Goal: Information Seeking & Learning: Stay updated

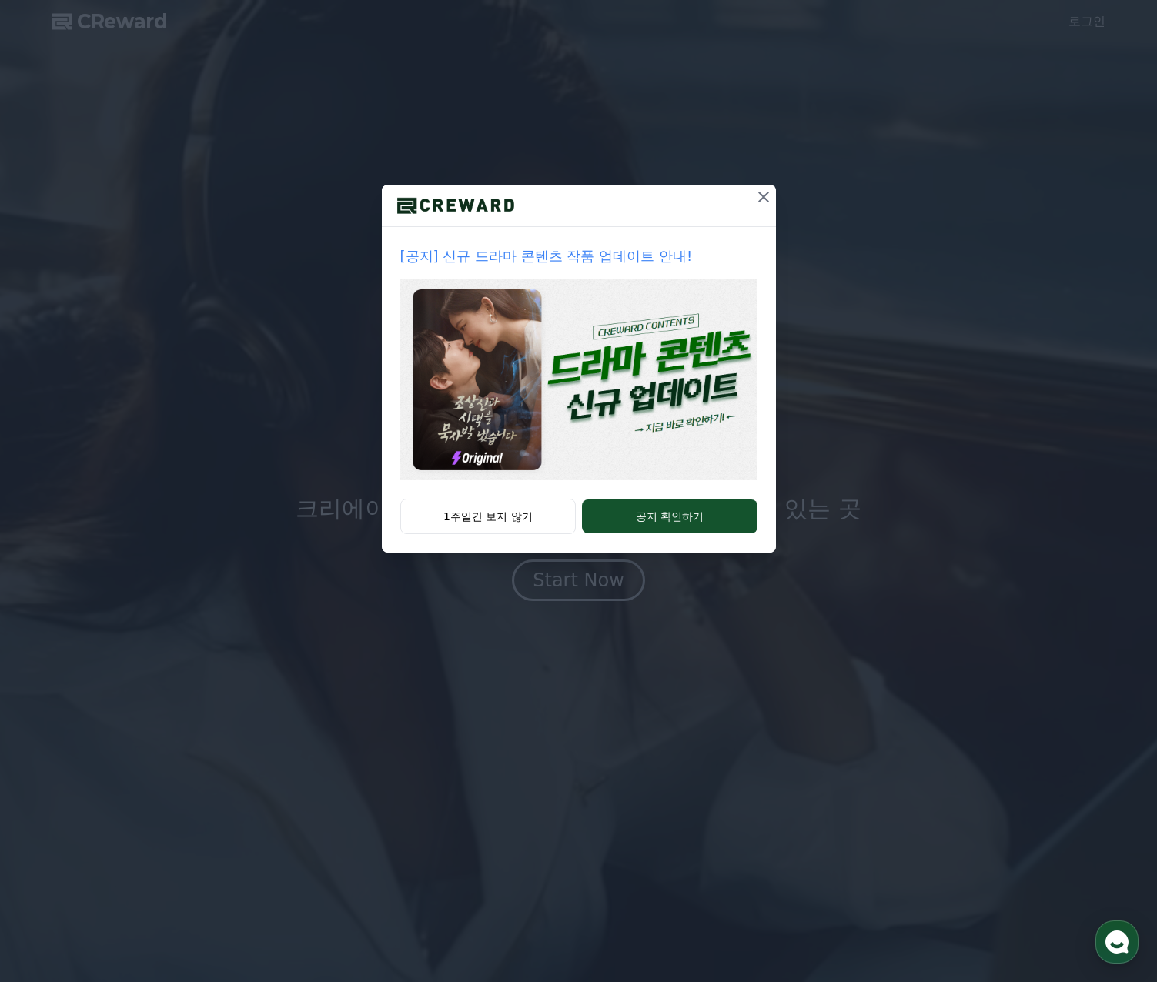
click at [761, 194] on icon at bounding box center [763, 197] width 11 height 11
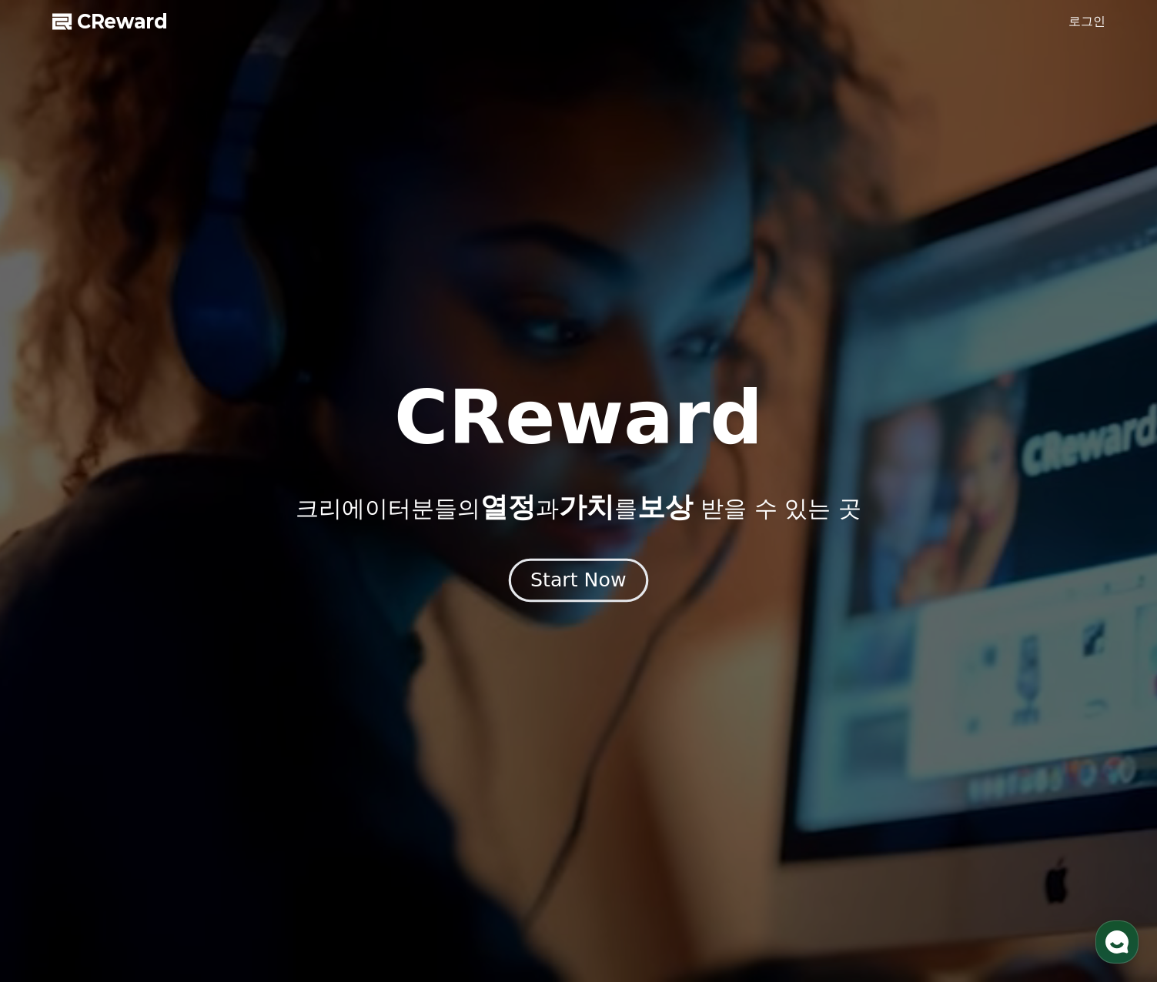
click at [597, 580] on div "Start Now" at bounding box center [577, 580] width 95 height 26
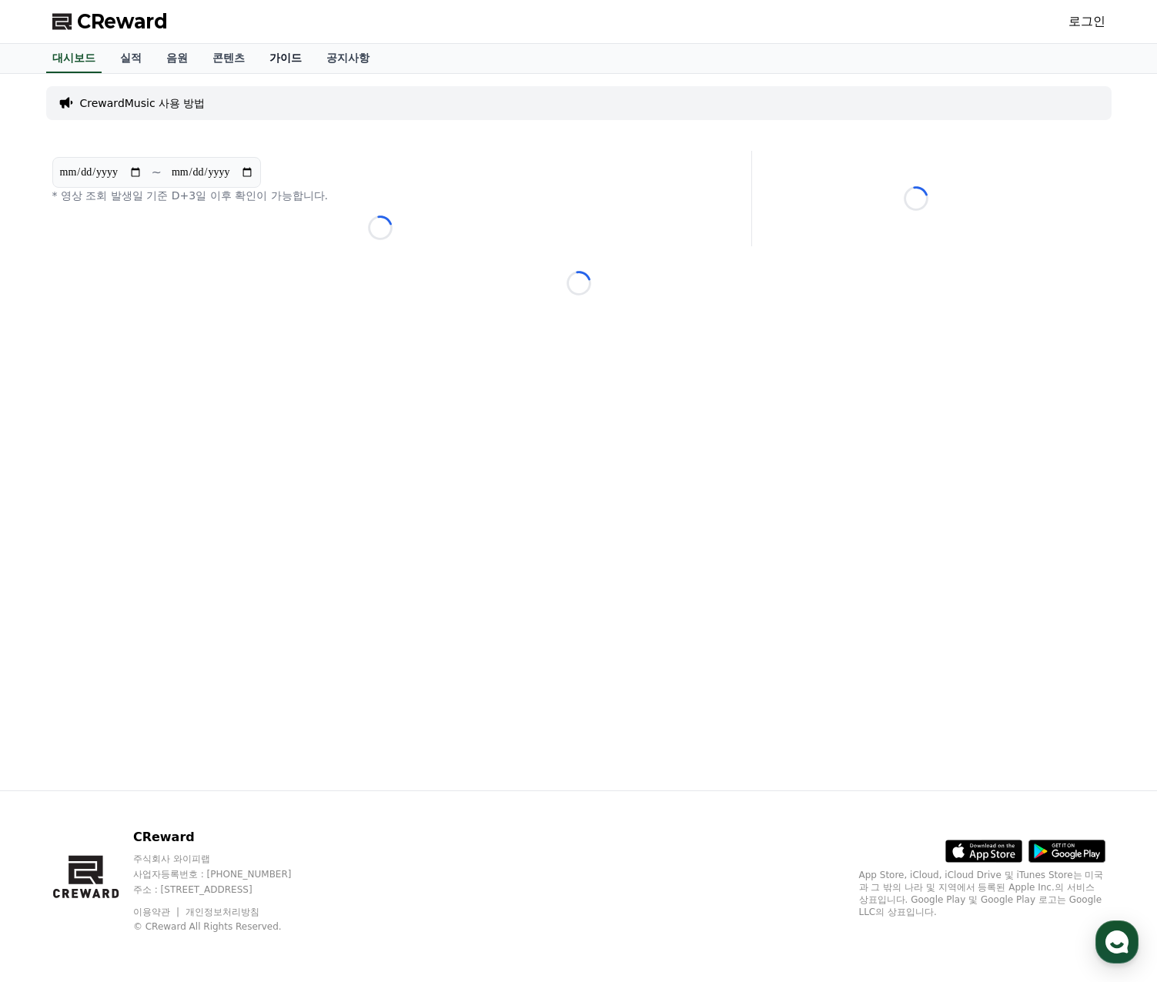
click at [284, 60] on link "가이드" at bounding box center [285, 58] width 57 height 29
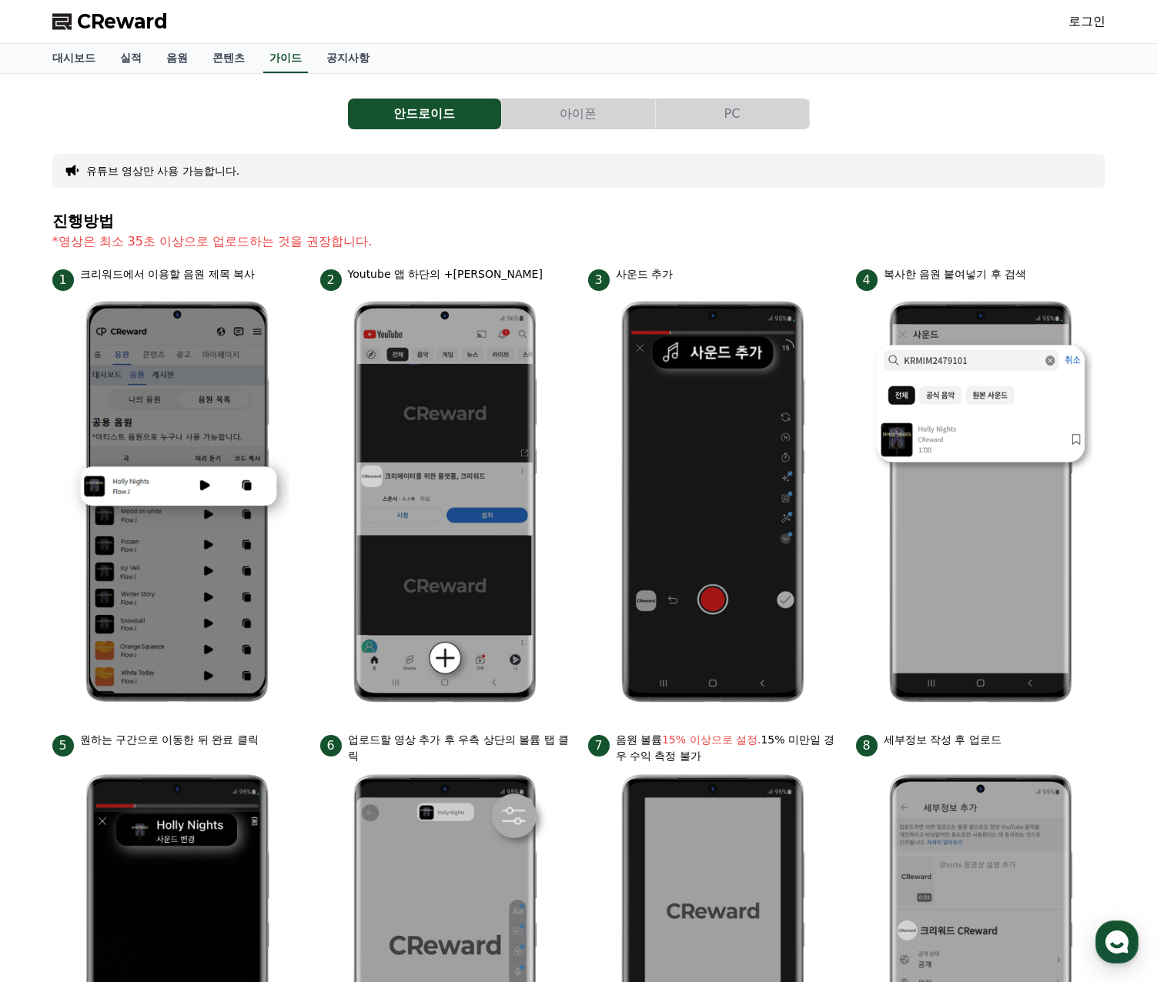
click at [603, 117] on button "아이폰" at bounding box center [578, 114] width 153 height 31
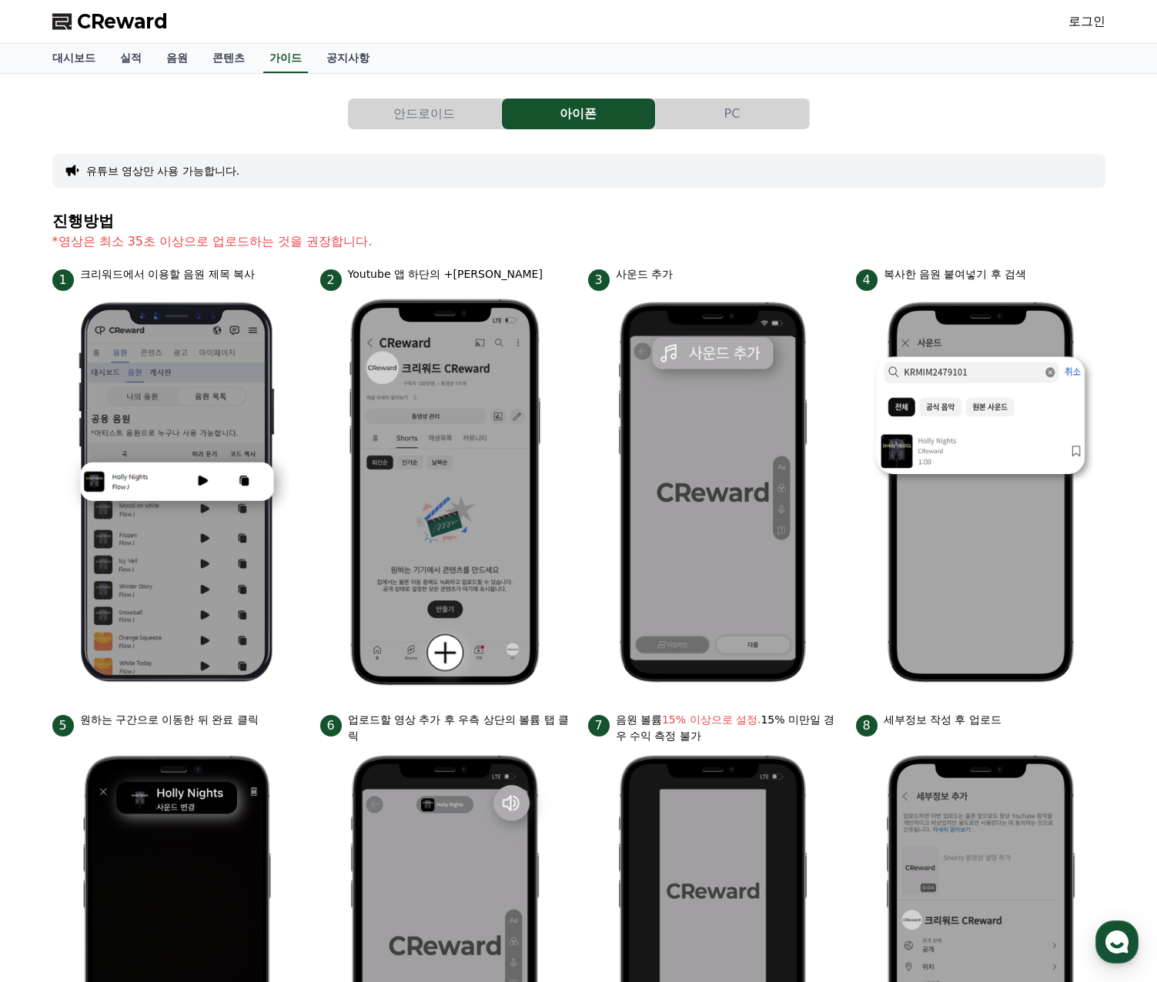
click at [709, 119] on button "PC" at bounding box center [732, 114] width 153 height 31
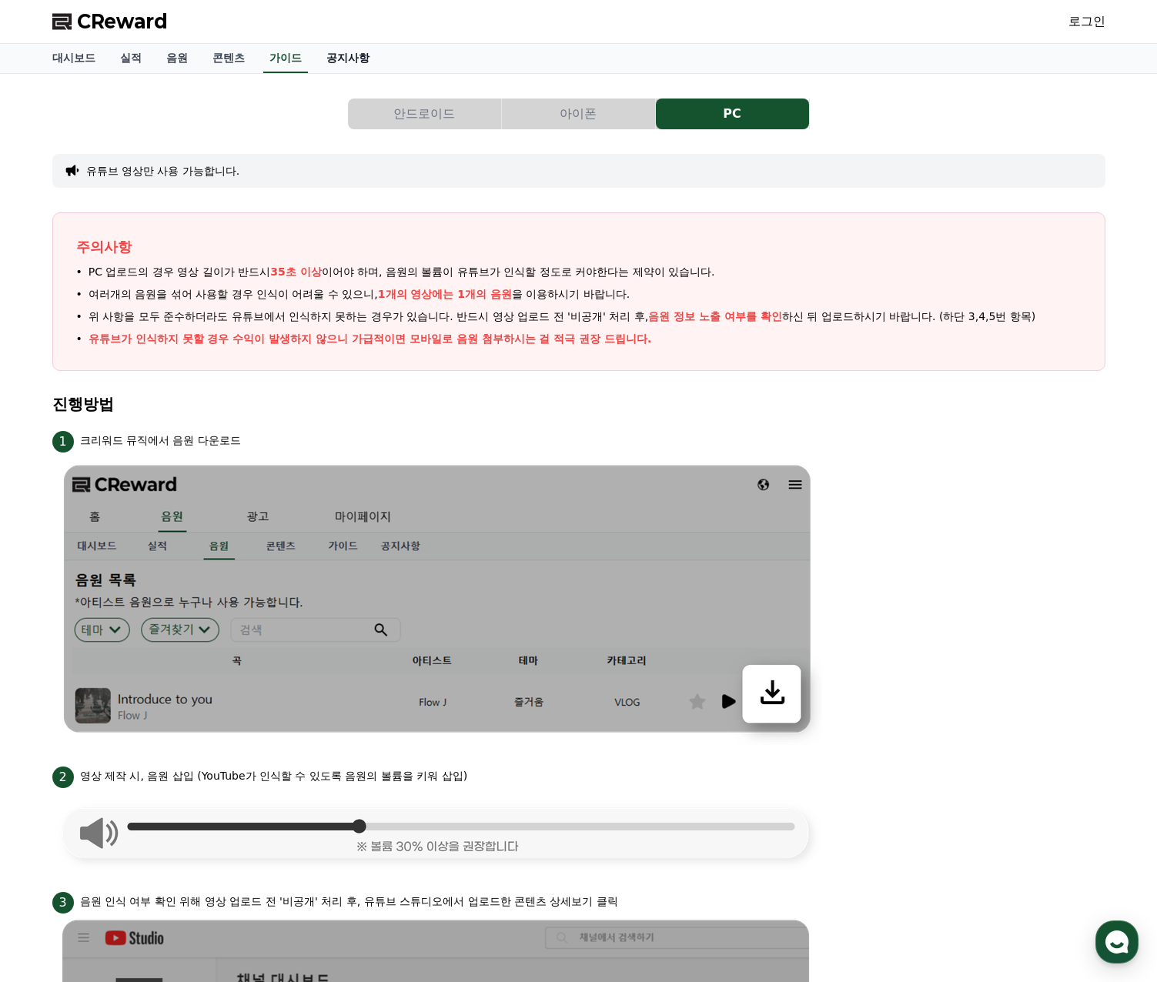
click at [371, 71] on link "공지사항" at bounding box center [348, 58] width 68 height 29
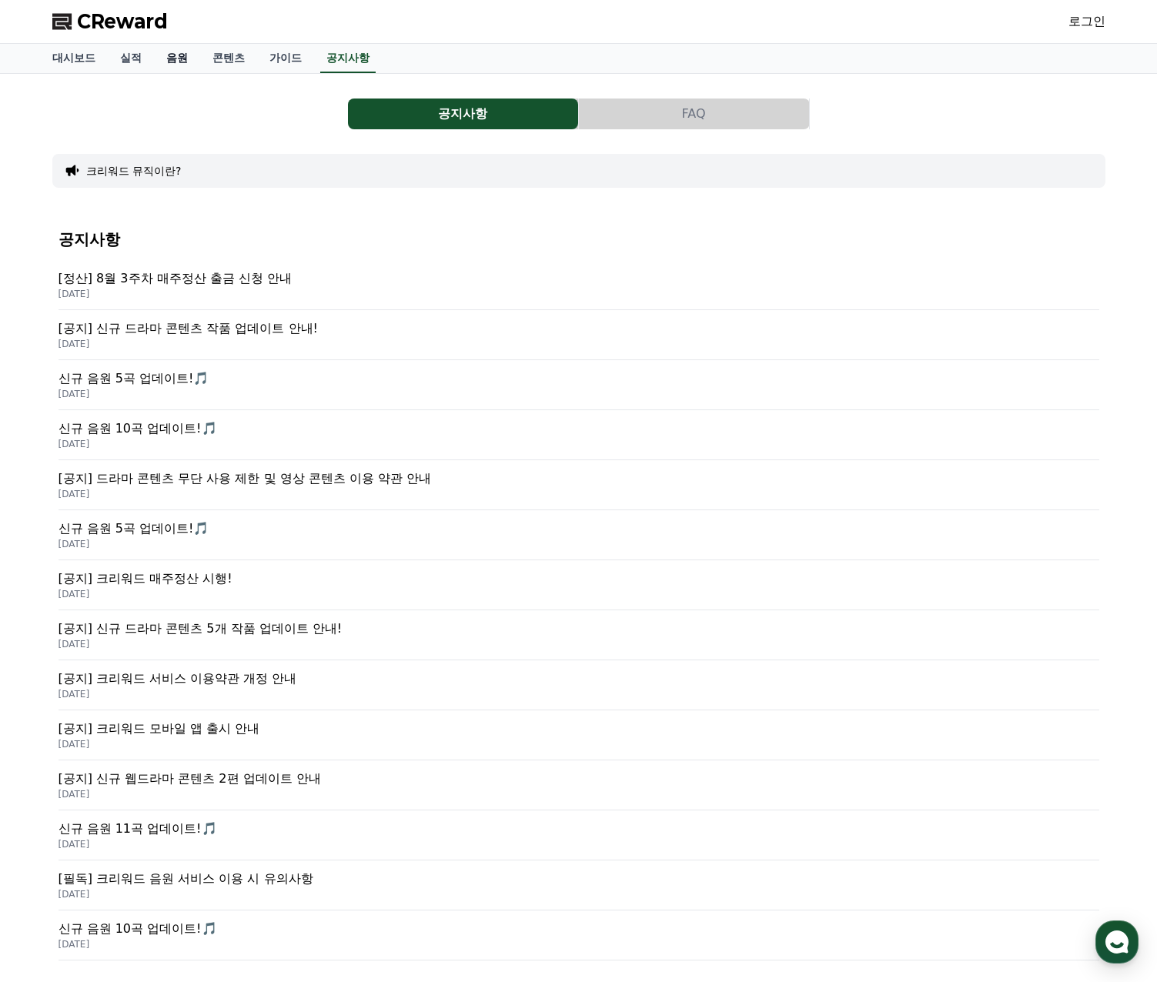
click at [172, 63] on link "음원" at bounding box center [177, 58] width 46 height 29
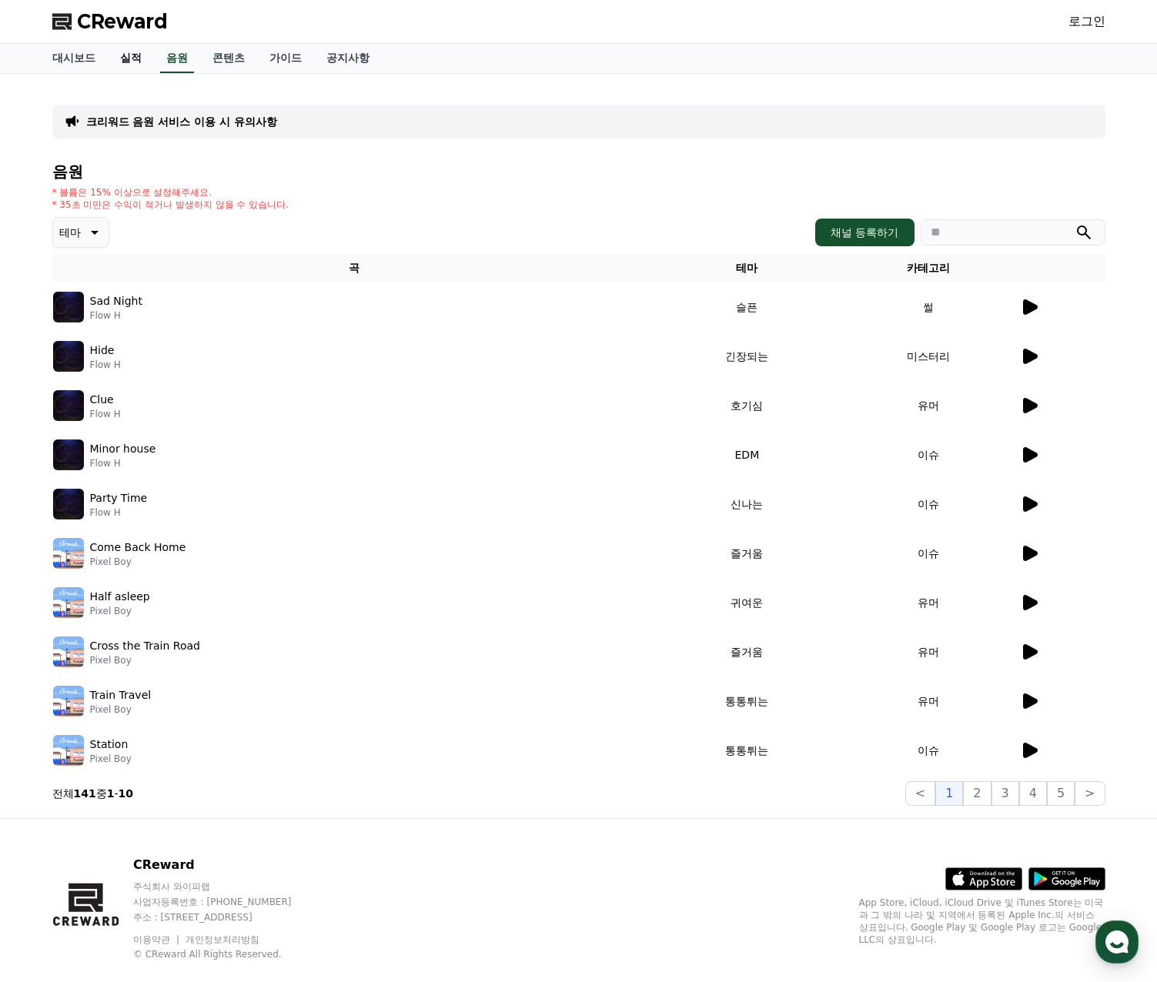
click at [140, 55] on link "실적" at bounding box center [131, 58] width 46 height 29
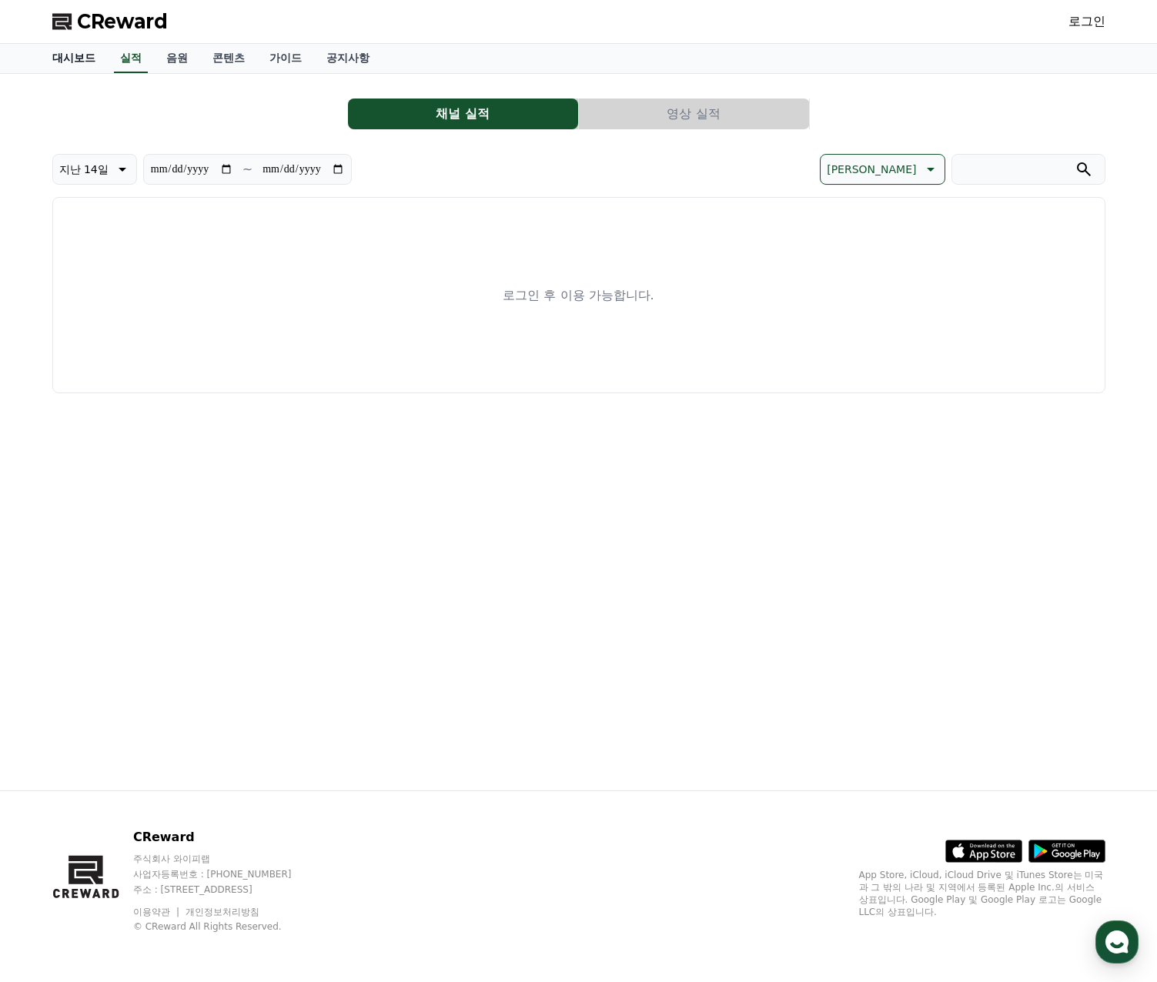
click at [82, 61] on link "대시보드" at bounding box center [74, 58] width 68 height 29
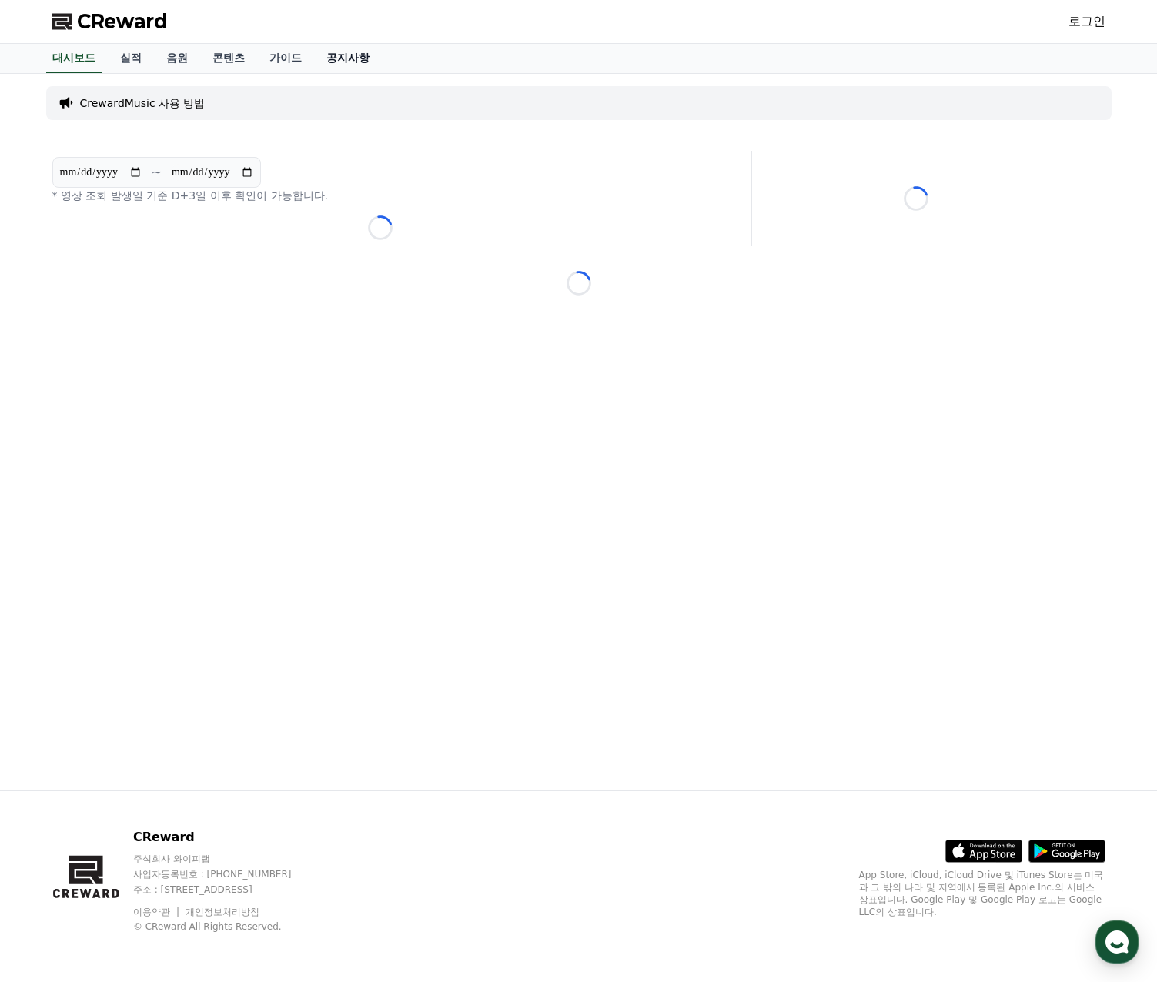
click at [356, 56] on link "공지사항" at bounding box center [348, 58] width 68 height 29
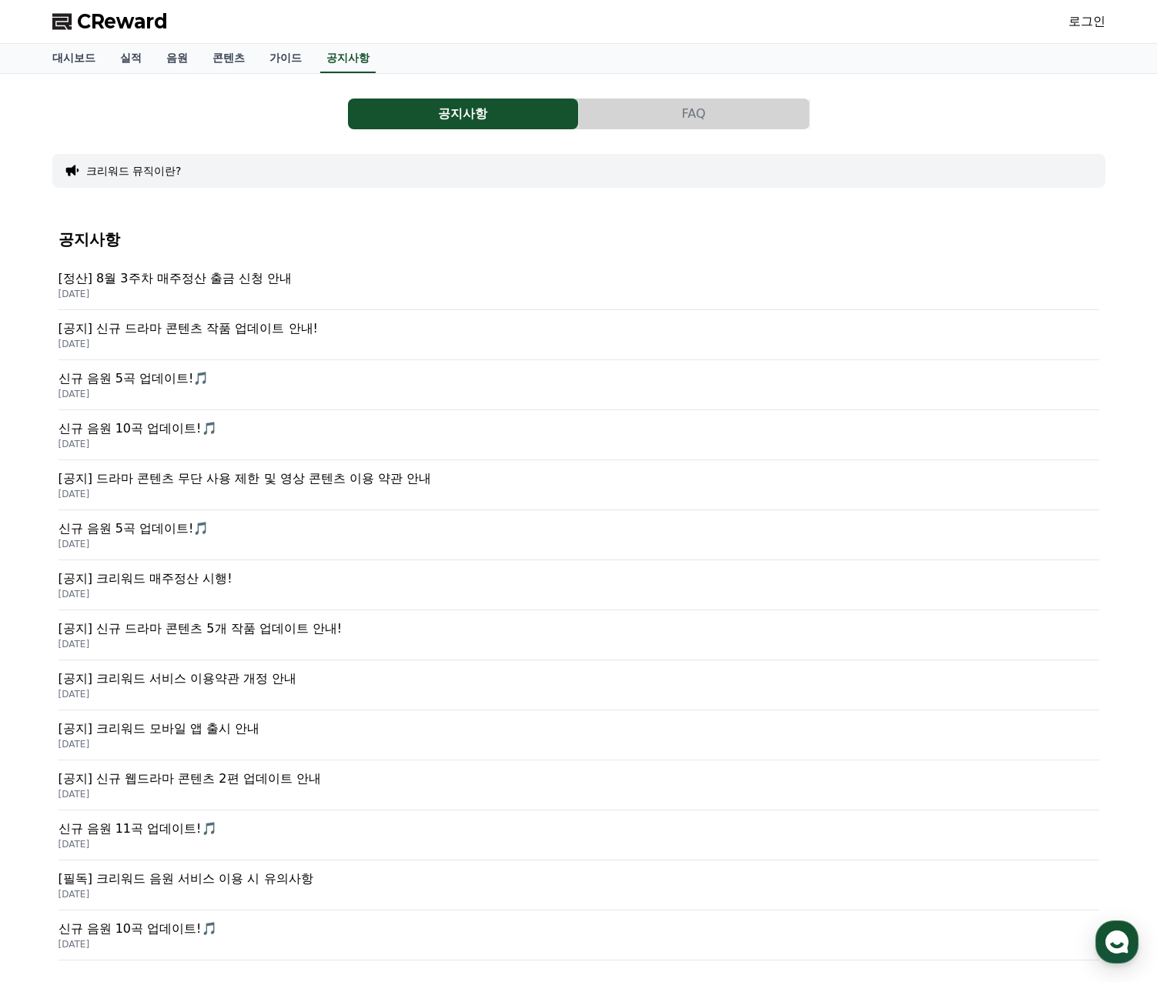
click at [251, 333] on p "[공지] 신규 드라마 콘텐츠 작품 업데이트 안내!" at bounding box center [579, 329] width 1041 height 18
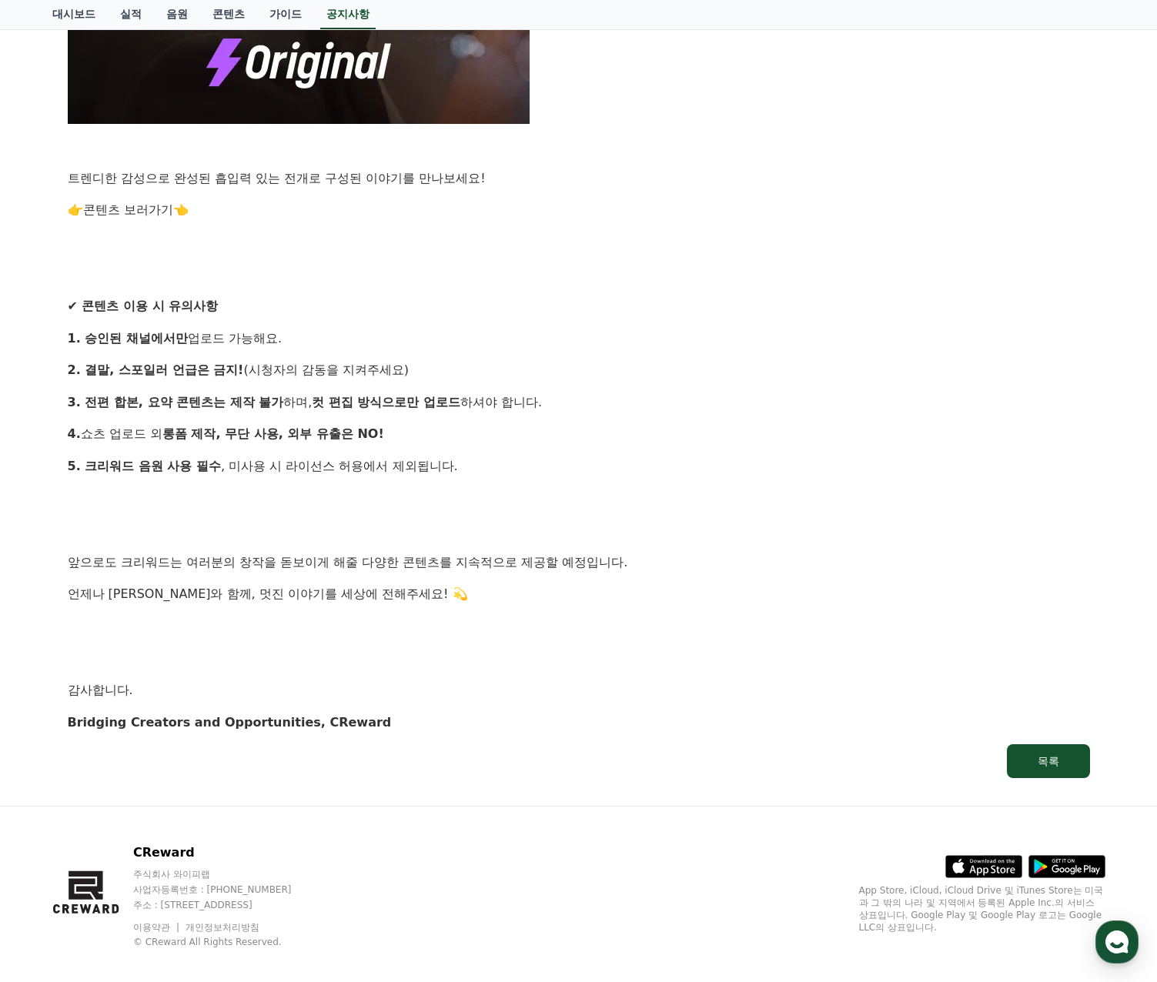
scroll to position [1226, 0]
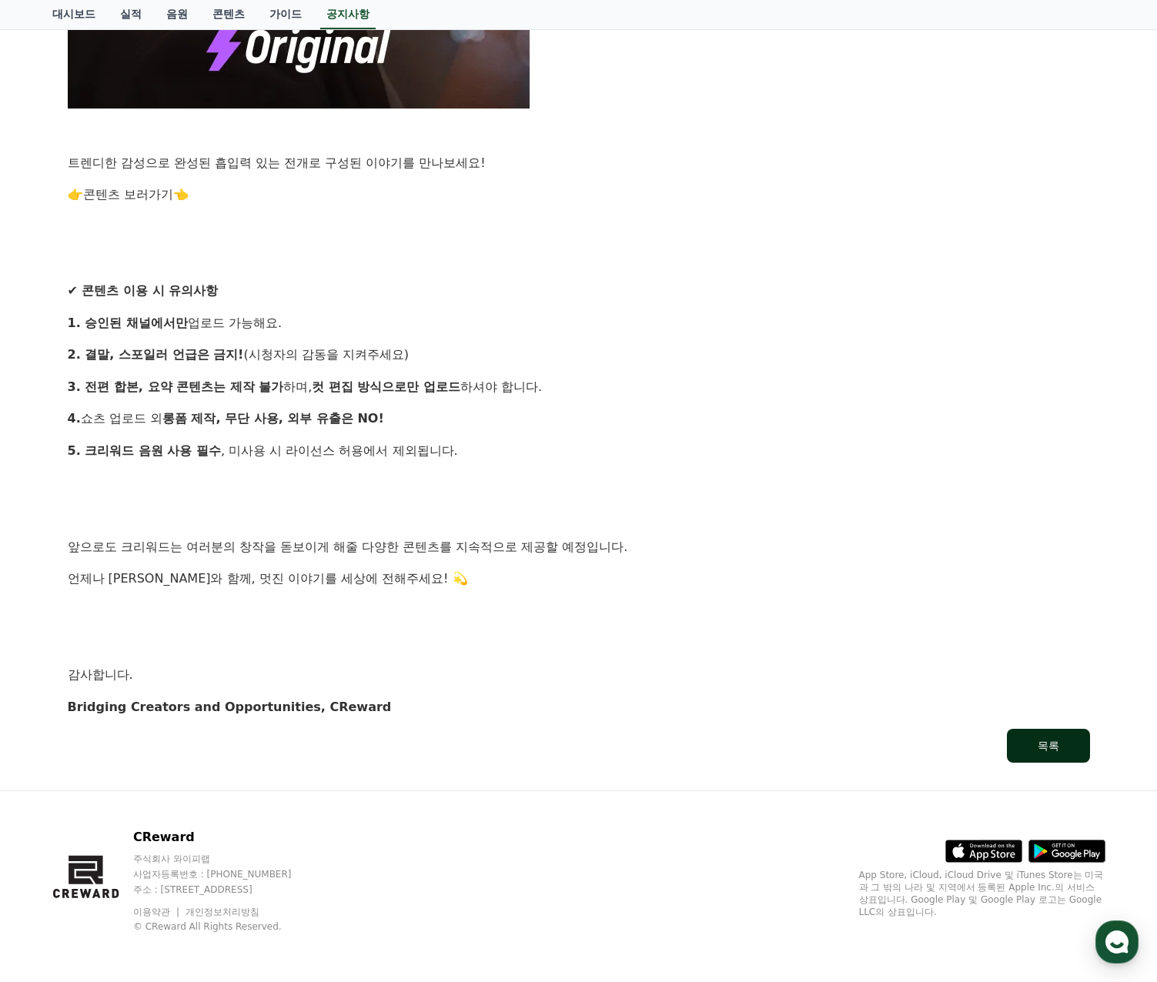
click at [1036, 740] on button "목록" at bounding box center [1048, 746] width 83 height 34
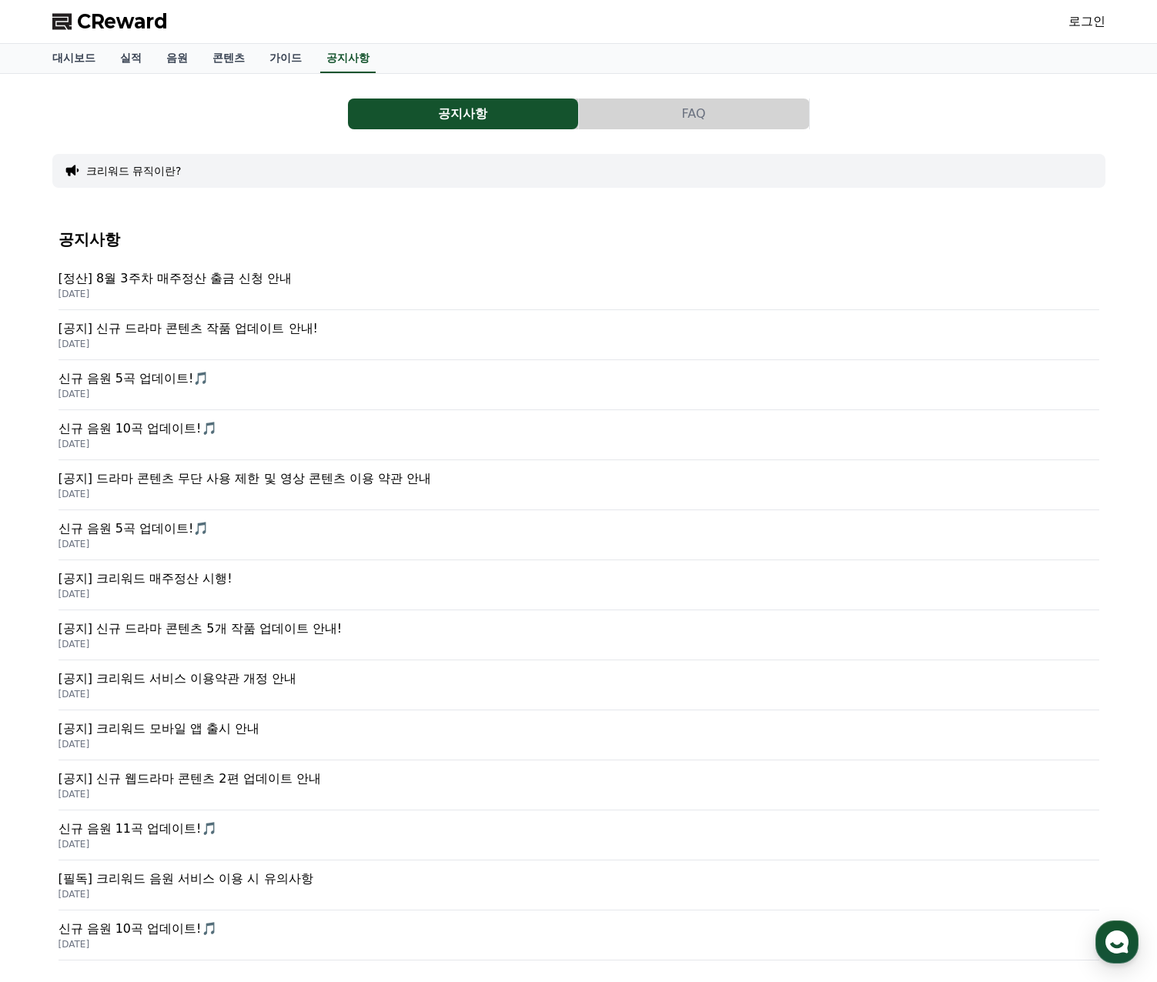
drag, startPoint x: 370, startPoint y: 485, endPoint x: 379, endPoint y: 476, distance: 12.5
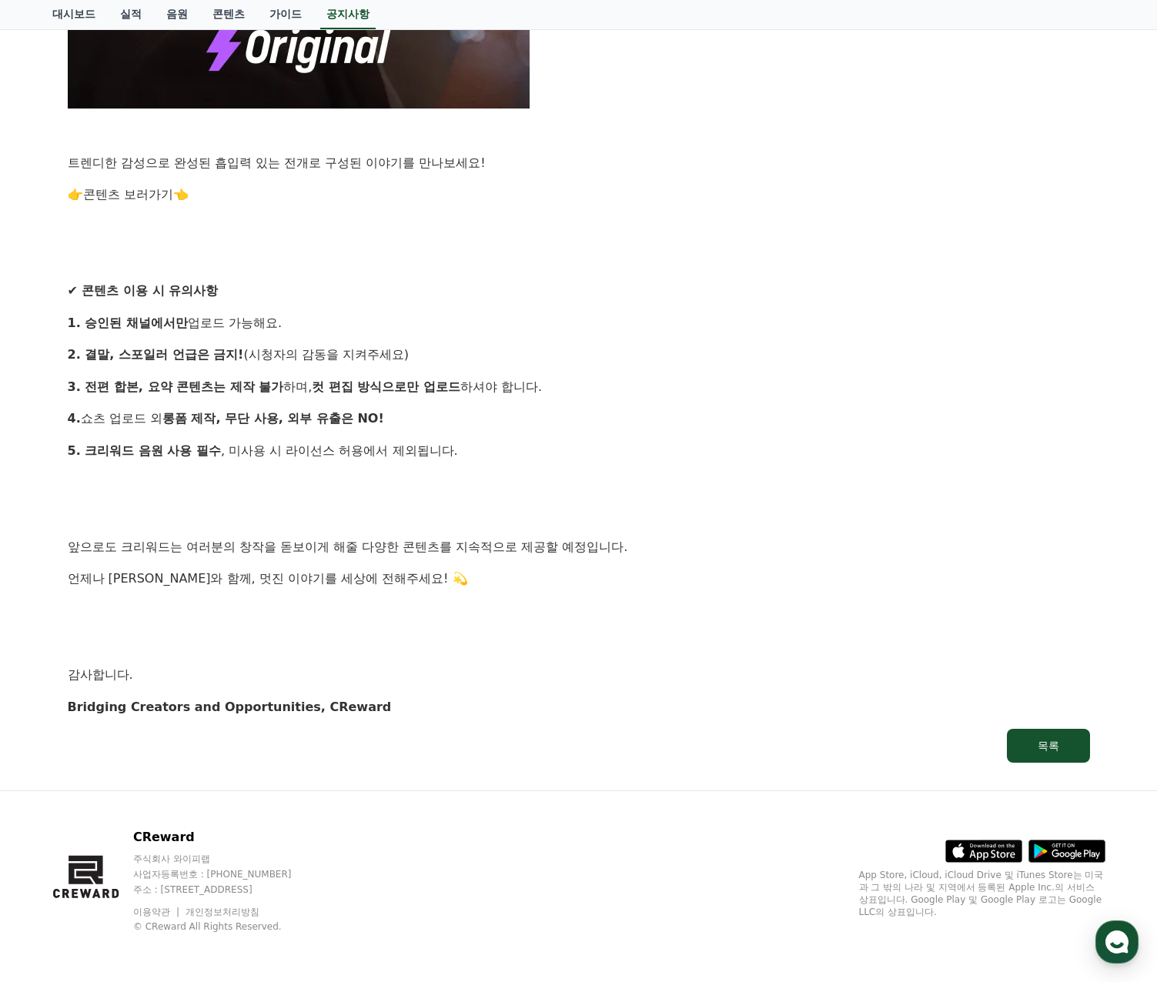
click at [171, 195] on link "콘텐츠 보러가기" at bounding box center [128, 194] width 90 height 15
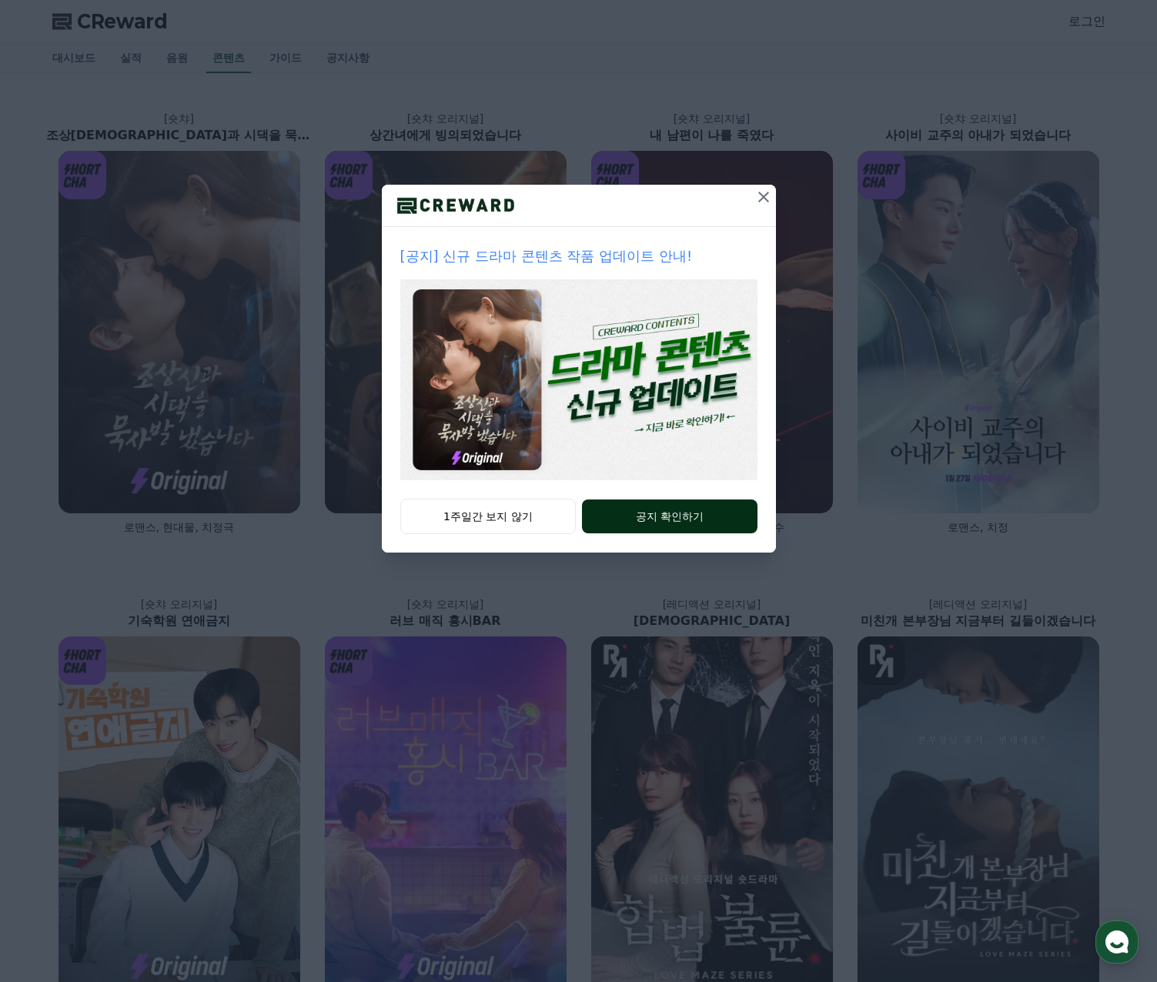
click at [676, 512] on button "공지 확인하기" at bounding box center [669, 517] width 175 height 34
